Goal: Navigation & Orientation: Find specific page/section

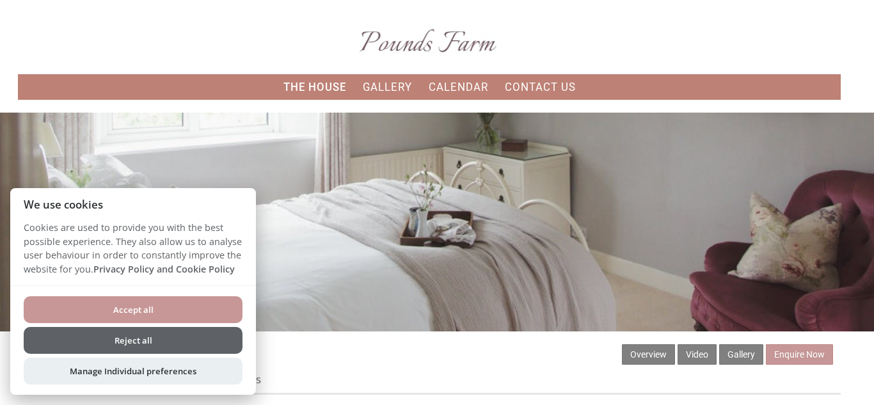
click at [141, 338] on button "Reject all" at bounding box center [133, 340] width 219 height 27
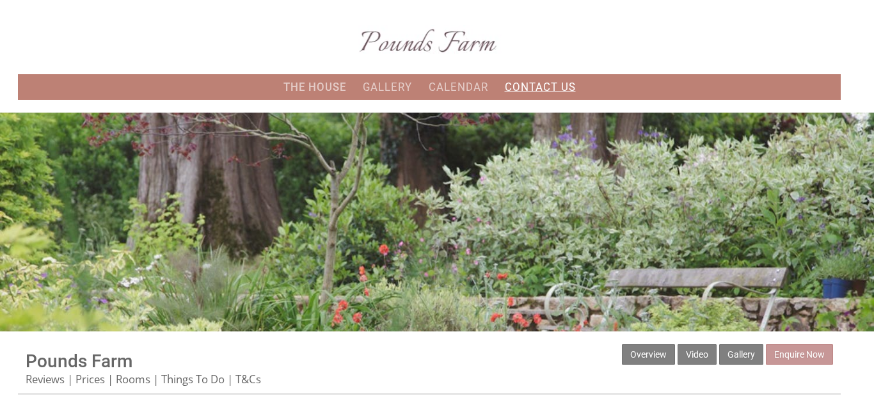
click at [537, 83] on link "Contact Us" at bounding box center [540, 87] width 71 height 13
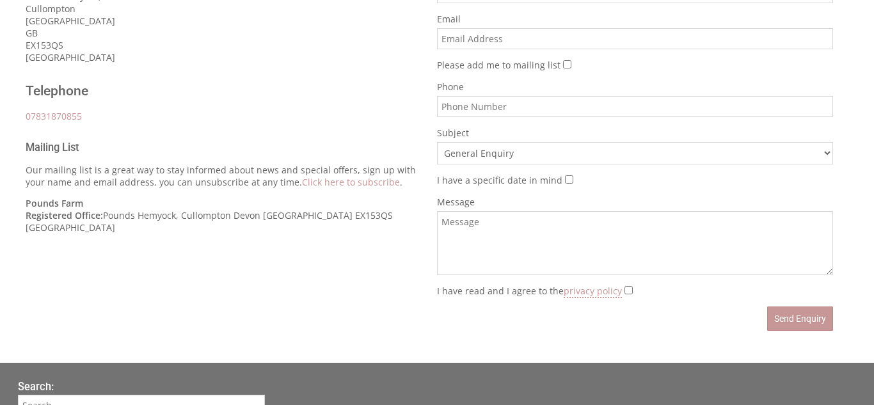
scroll to position [435, 0]
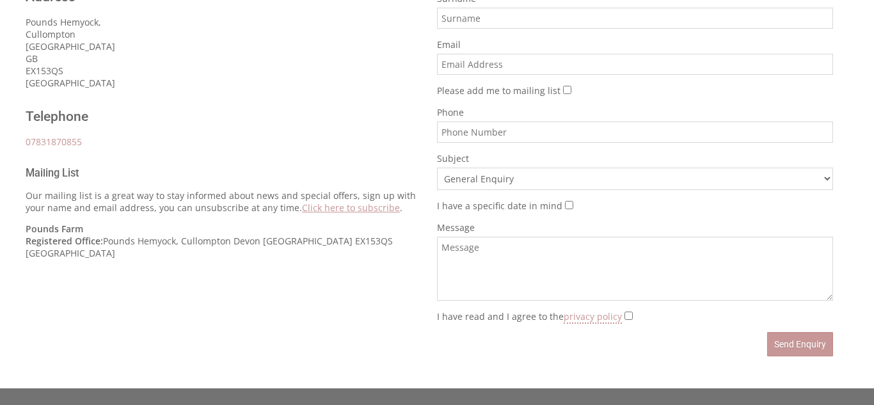
click at [353, 207] on link "Click here to subscribe" at bounding box center [351, 208] width 98 height 12
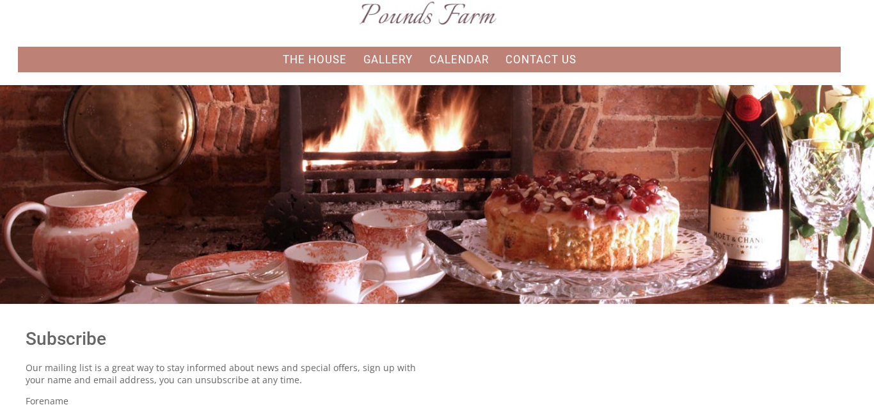
scroll to position [10, 0]
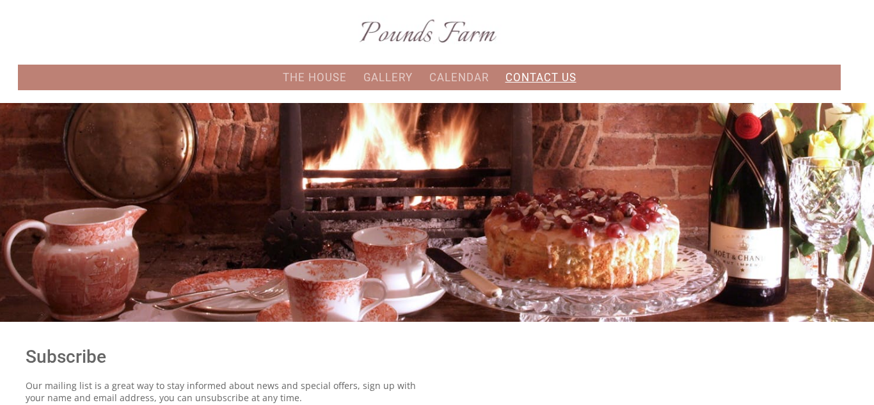
click at [532, 72] on link "Contact Us" at bounding box center [540, 77] width 71 height 13
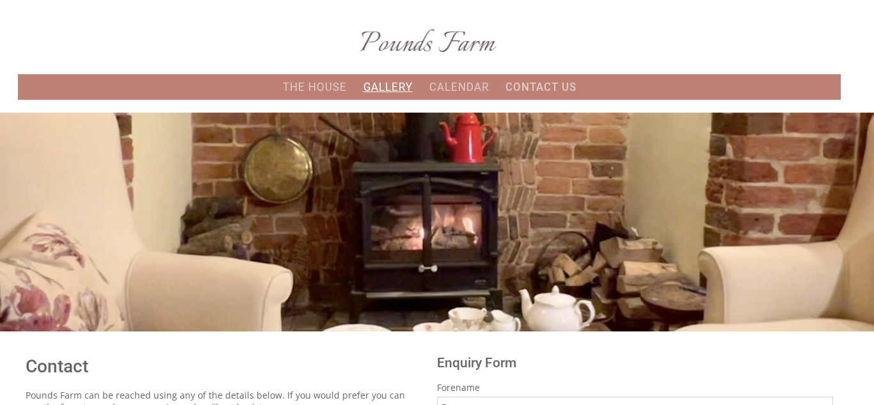
click at [393, 84] on link "Gallery" at bounding box center [387, 87] width 49 height 13
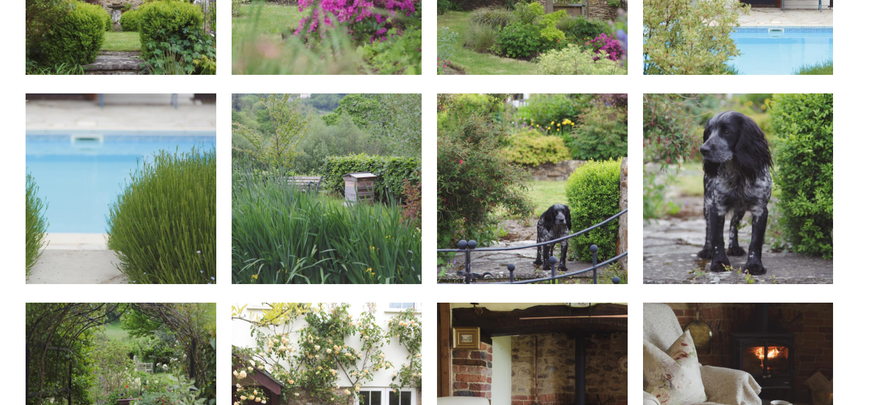
scroll to position [3838, 0]
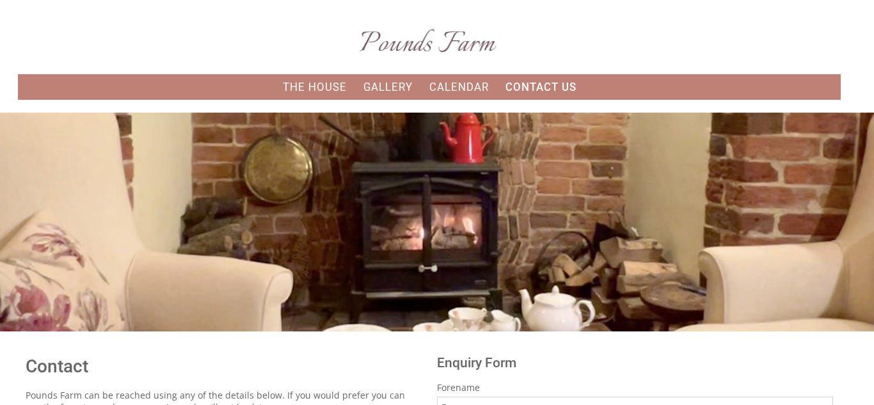
scroll to position [10, 0]
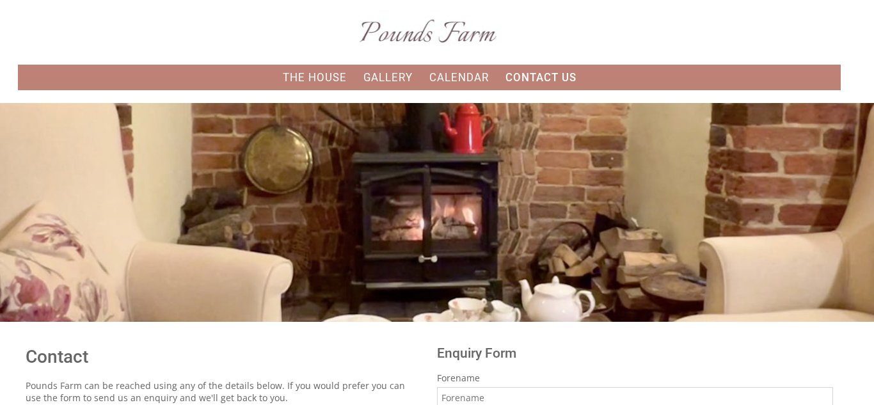
scroll to position [435, 0]
